Goal: Transaction & Acquisition: Obtain resource

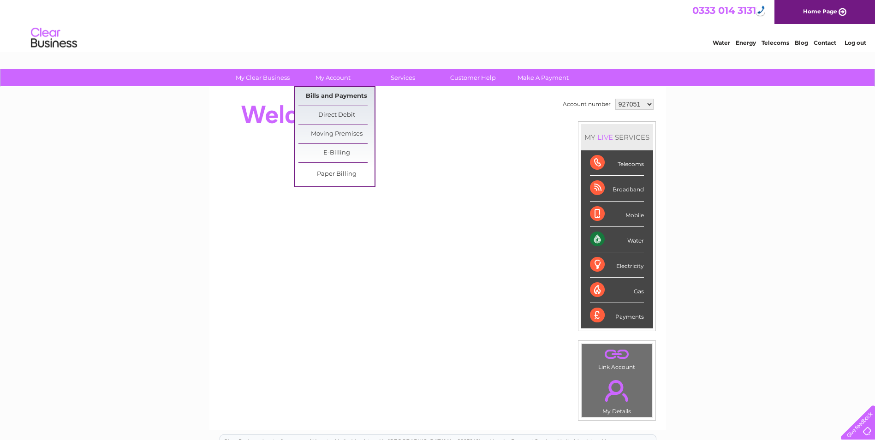
click at [326, 95] on link "Bills and Payments" at bounding box center [337, 96] width 76 height 18
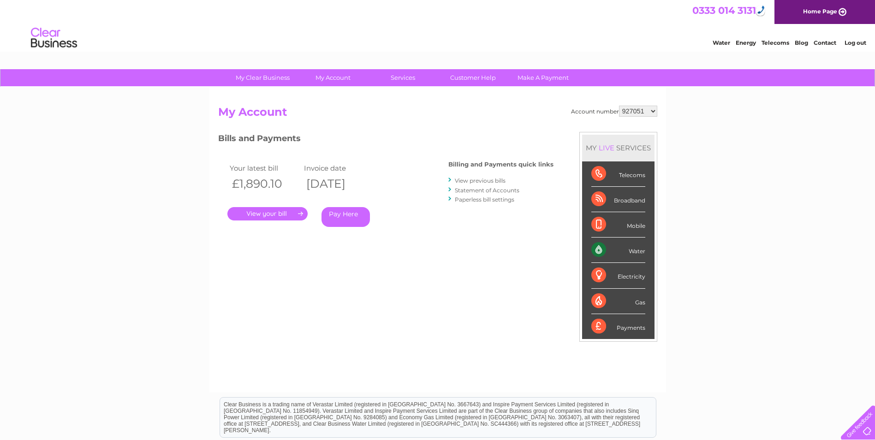
click at [645, 113] on select "927051 1044494" at bounding box center [638, 111] width 38 height 11
select select "1044494"
click at [619, 106] on select "927051 1044494" at bounding box center [638, 111] width 38 height 11
click at [857, 43] on link "Log out" at bounding box center [856, 42] width 22 height 7
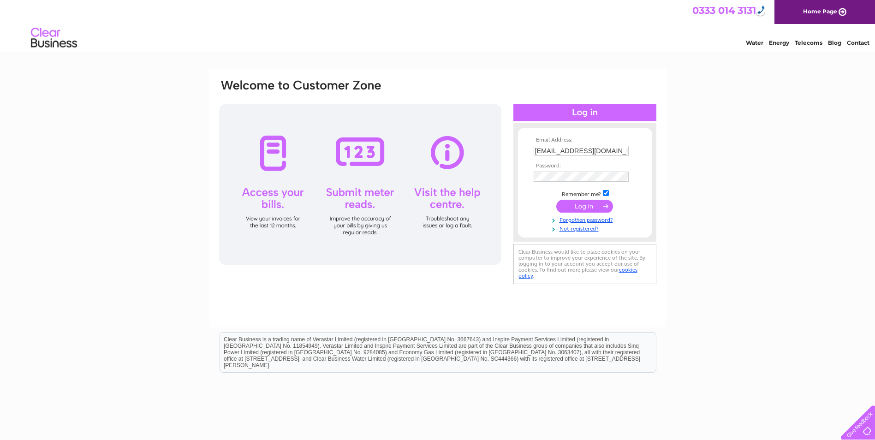
click at [614, 151] on input "accounts@gmcwilliam.co.uk" at bounding box center [581, 151] width 95 height 10
type input "mchardy@yahoo.com"
click at [587, 206] on input "submit" at bounding box center [585, 206] width 57 height 13
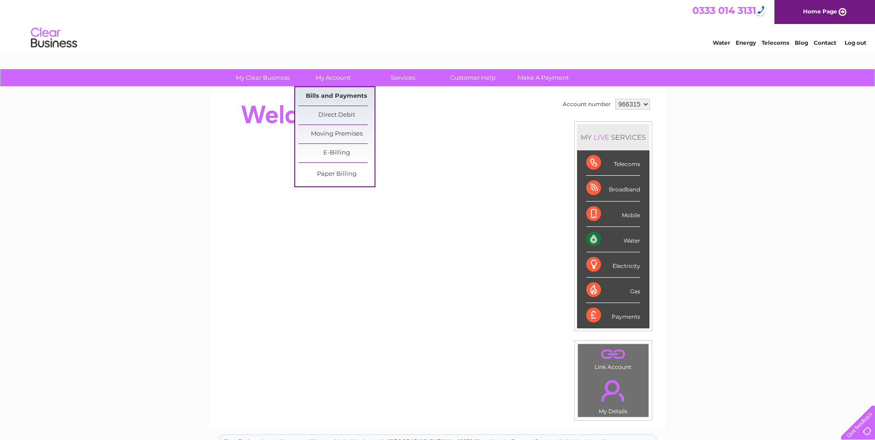
click at [326, 93] on link "Bills and Payments" at bounding box center [337, 96] width 76 height 18
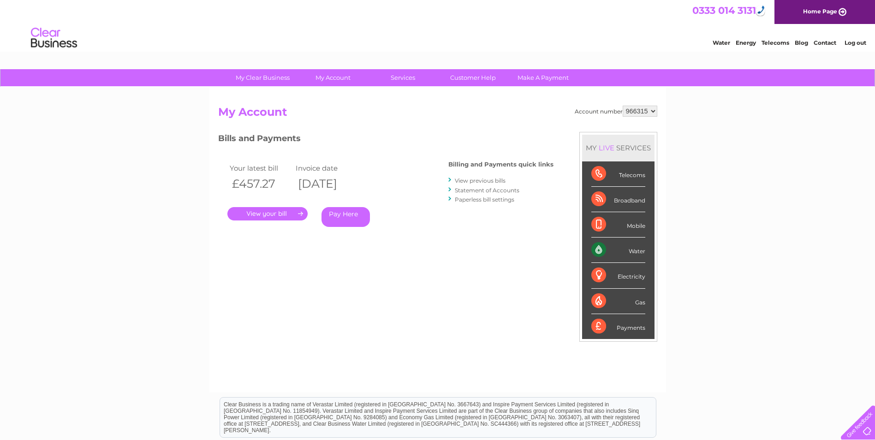
click at [270, 214] on link "." at bounding box center [268, 213] width 80 height 13
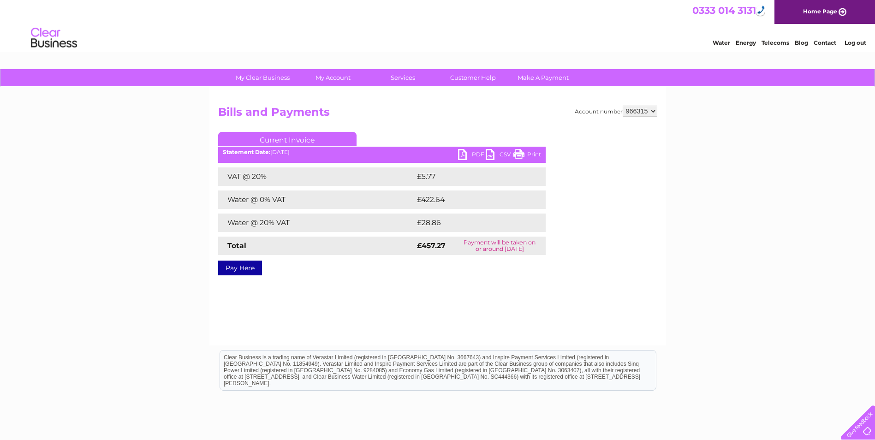
click at [476, 154] on link "PDF" at bounding box center [472, 155] width 28 height 13
